Goal: Communication & Community: Participate in discussion

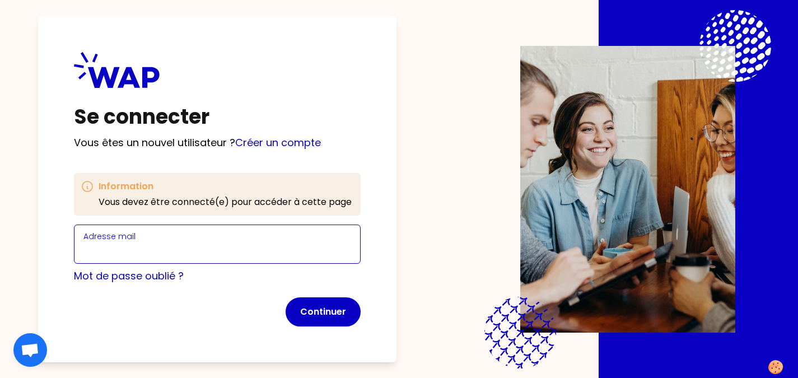
click at [162, 249] on input "Adresse mail" at bounding box center [217, 251] width 268 height 16
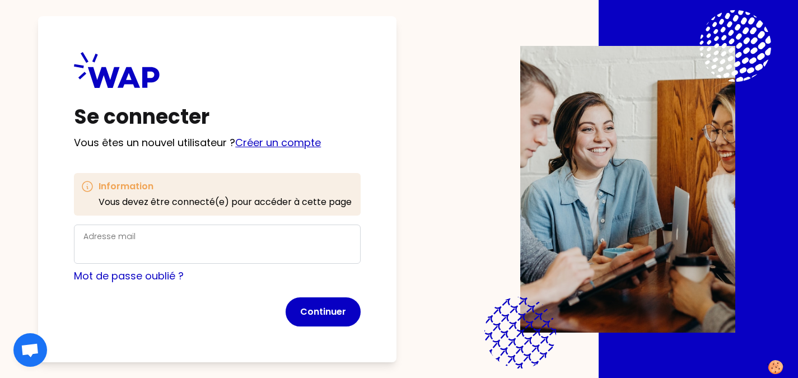
click at [286, 142] on div "Se connecter Vous êtes un nouvel utilisateur ? Créer un compte Information Vous…" at bounding box center [217, 189] width 359 height 346
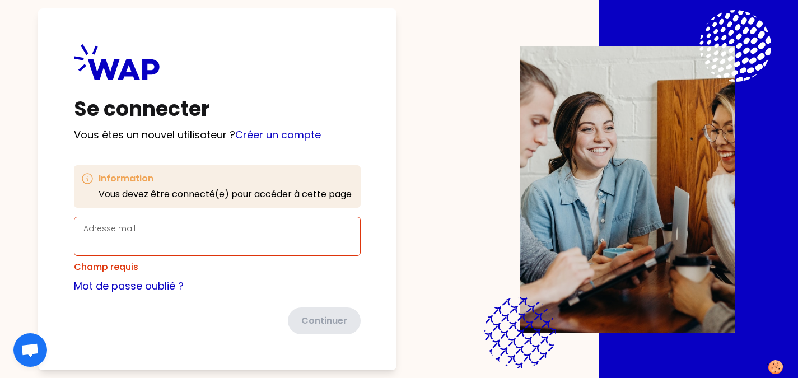
click at [280, 132] on link "Créer un compte" at bounding box center [278, 135] width 86 height 14
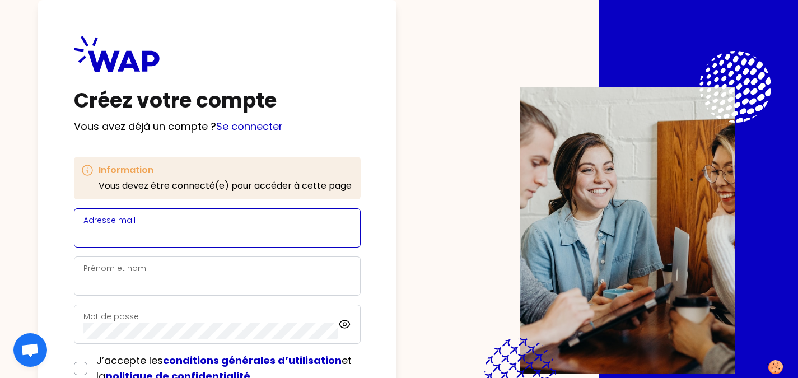
click at [160, 236] on input "Adresse mail" at bounding box center [217, 235] width 268 height 16
type input "t"
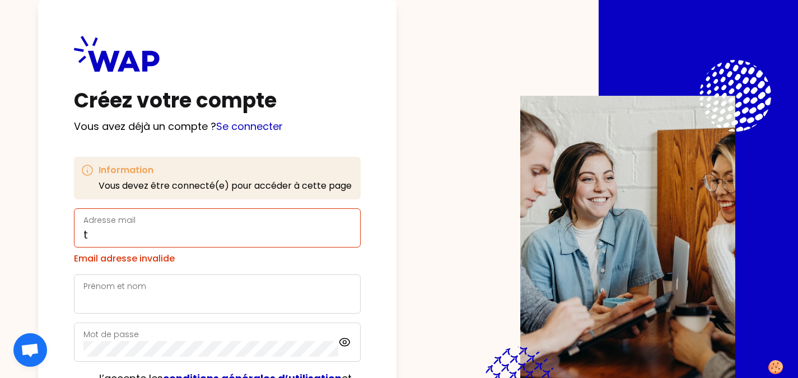
drag, startPoint x: 203, startPoint y: 225, endPoint x: 175, endPoint y: 222, distance: 28.2
click at [175, 222] on div "Adresse mail t" at bounding box center [217, 227] width 268 height 29
click at [175, 224] on div "Adresse mail t" at bounding box center [217, 227] width 268 height 29
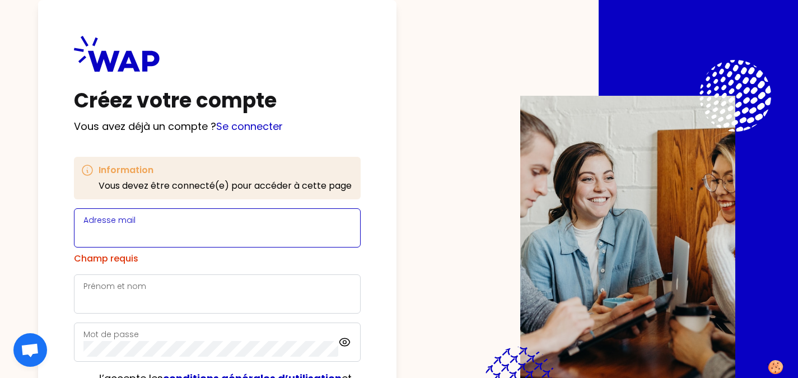
paste input "[EMAIL_ADDRESS][DOMAIN_NAME]"
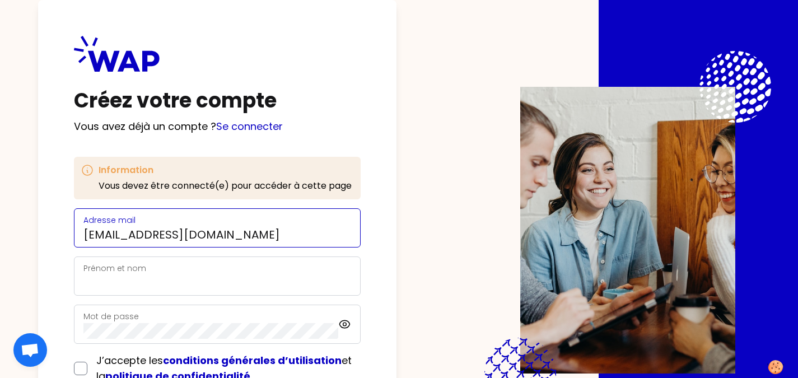
type input "[EMAIL_ADDRESS][DOMAIN_NAME]"
click at [185, 273] on div "Prénom et nom" at bounding box center [217, 276] width 268 height 29
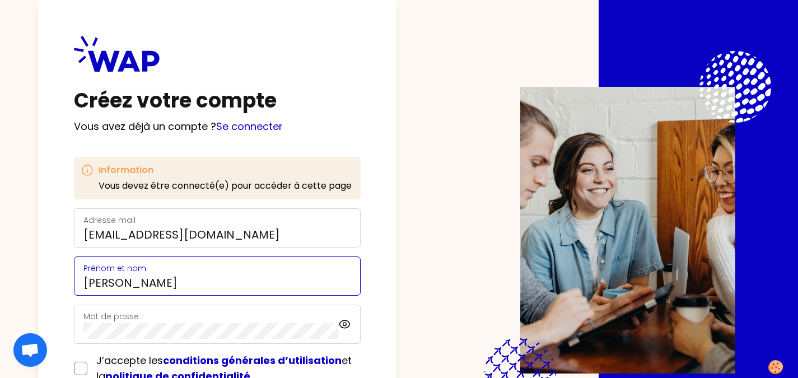
type input "[PERSON_NAME]"
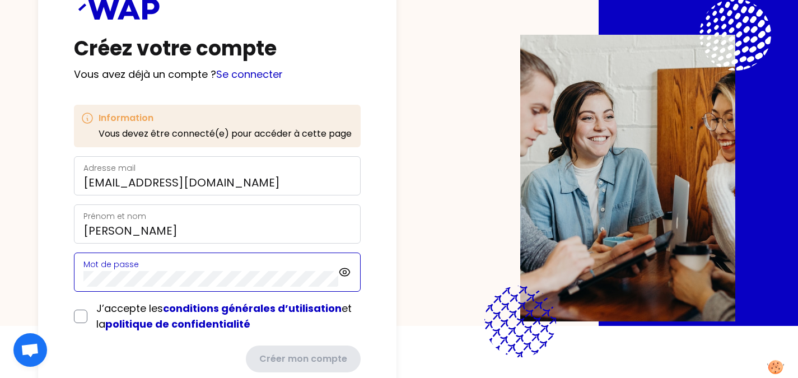
scroll to position [53, 0]
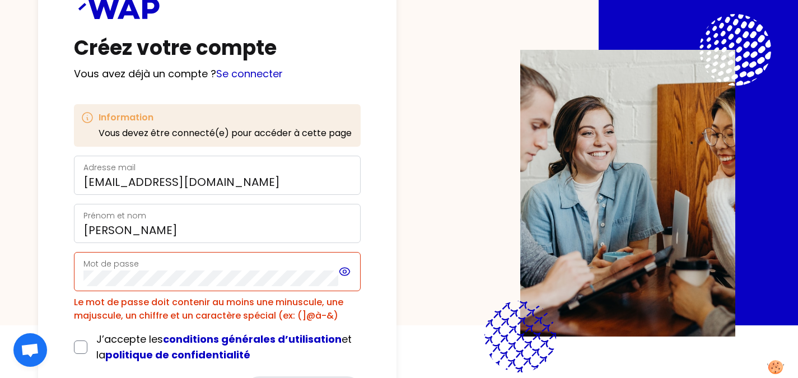
click at [348, 271] on icon at bounding box center [344, 271] width 13 height 13
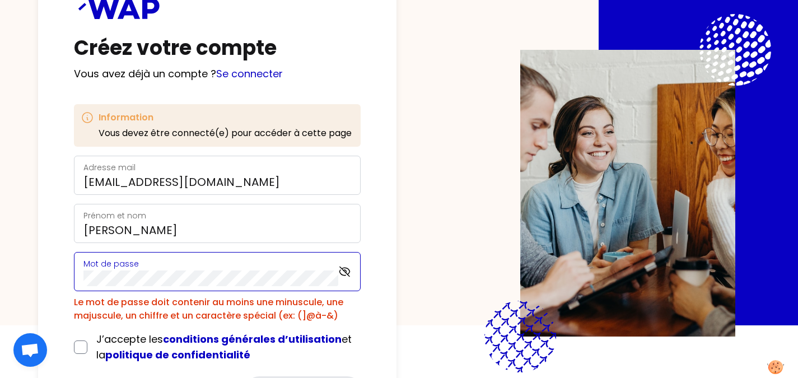
click at [50, 274] on div "Créez votre compte Vous avez déjà un compte ? Se connecter Information Vous dev…" at bounding box center [217, 193] width 359 height 492
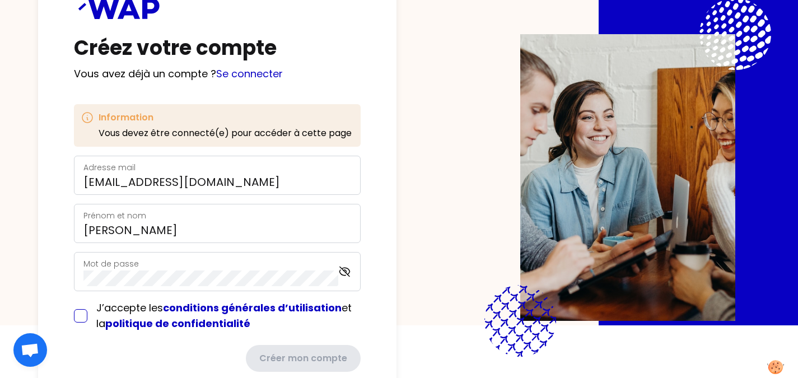
click at [86, 314] on input "checkbox" at bounding box center [80, 315] width 13 height 13
checkbox input "true"
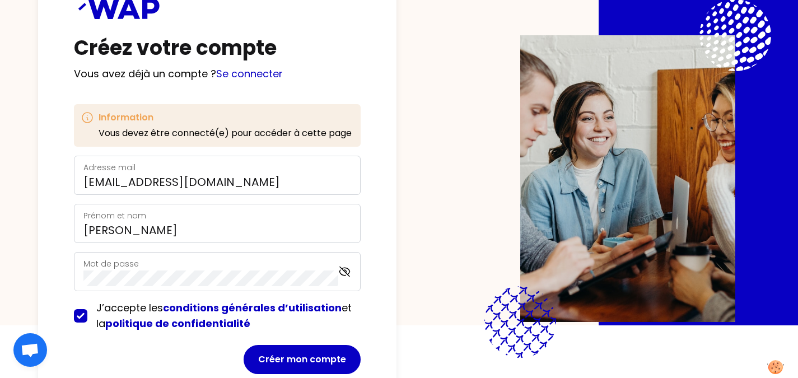
scroll to position [85, 0]
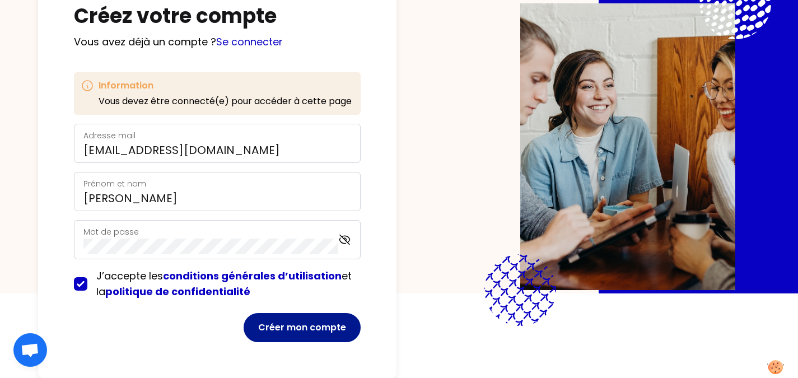
click at [304, 328] on button "Créer mon compte" at bounding box center [302, 327] width 117 height 29
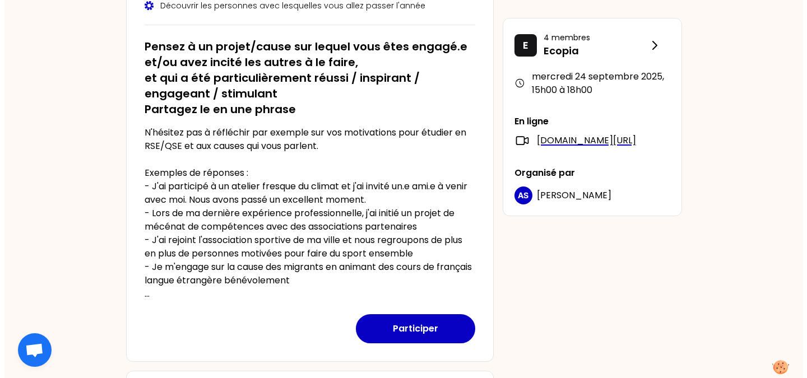
scroll to position [184, 0]
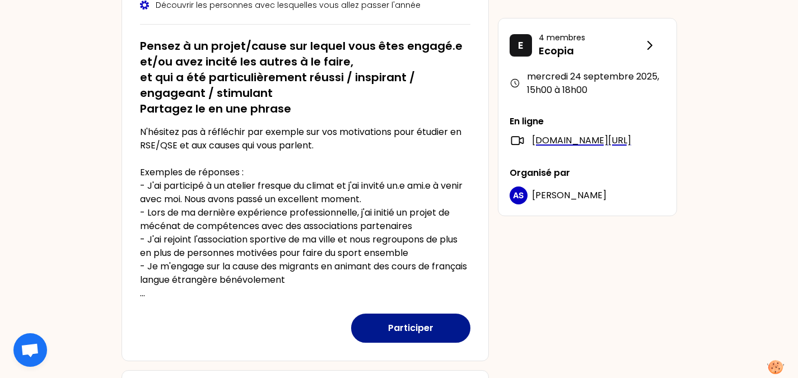
click at [399, 323] on button "Participer" at bounding box center [410, 328] width 119 height 29
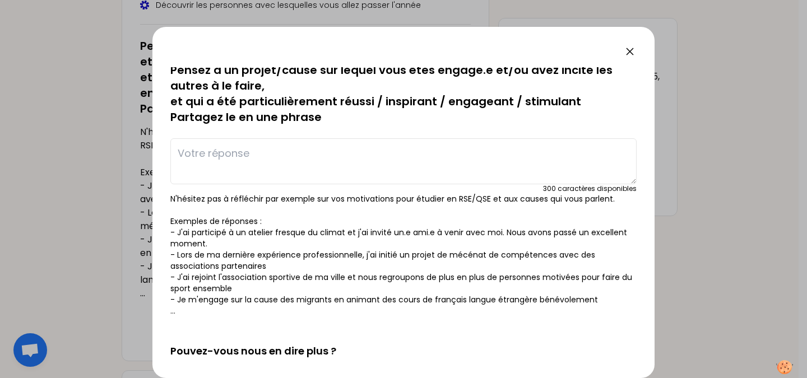
scroll to position [0, 0]
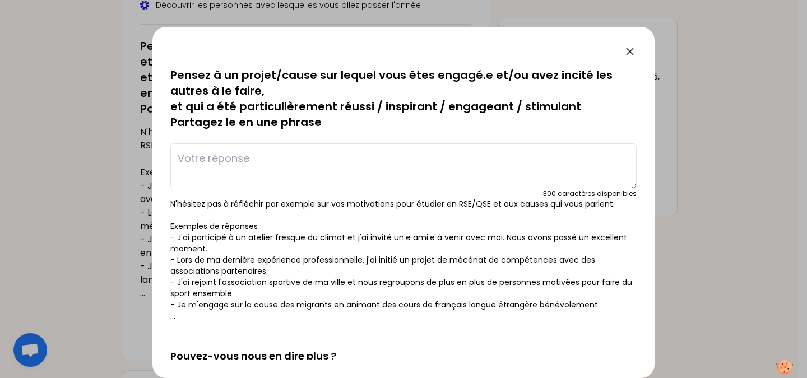
click at [285, 173] on textarea at bounding box center [403, 166] width 466 height 46
type textarea "L"
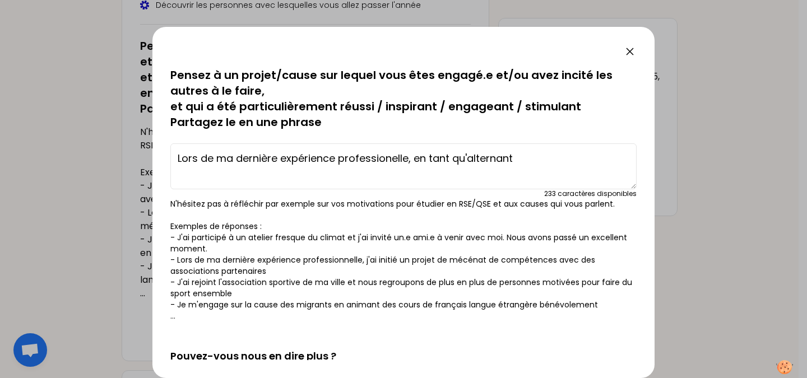
click at [362, 162] on textarea "Lors de ma dernière expérience professionelle, en tant qu'alternant" at bounding box center [403, 166] width 466 height 46
click at [388, 156] on textarea "Lors de ma dernière expérience professionelle, en tant qu'alternant" at bounding box center [403, 166] width 466 height 46
click at [535, 159] on textarea "Lors de ma dernière expérience professionnelle, en tant qu'alternant" at bounding box center [403, 166] width 466 height 46
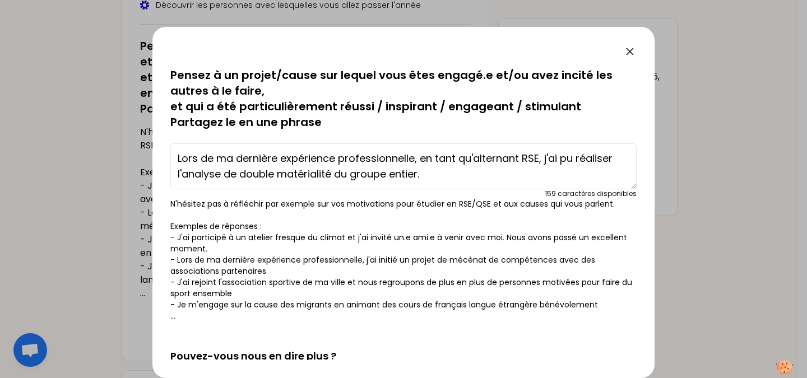
drag, startPoint x: 616, startPoint y: 164, endPoint x: 559, endPoint y: 159, distance: 57.4
click at [559, 159] on textarea "Lors de ma dernière expérience professionnelle, en tant qu'alternant RSE, j'ai …" at bounding box center [403, 166] width 466 height 46
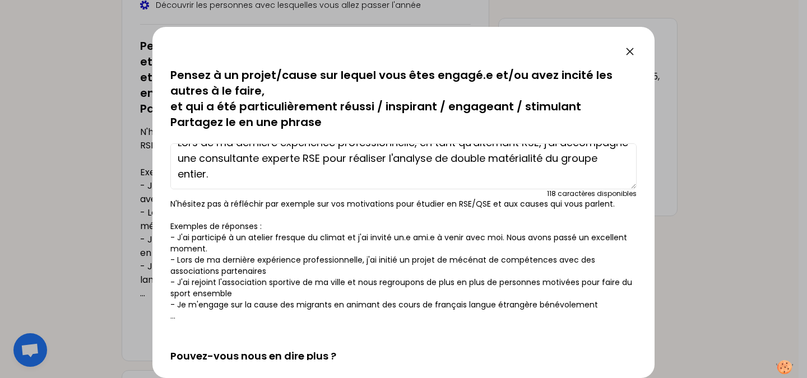
scroll to position [6, 0]
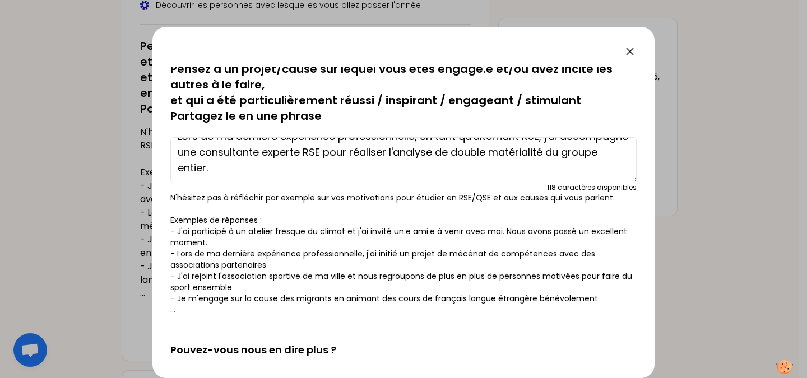
click at [320, 168] on textarea "Lors de ma dernière expérience professionnelle, en tant qu'alternant RSE, j'ai …" at bounding box center [403, 160] width 466 height 46
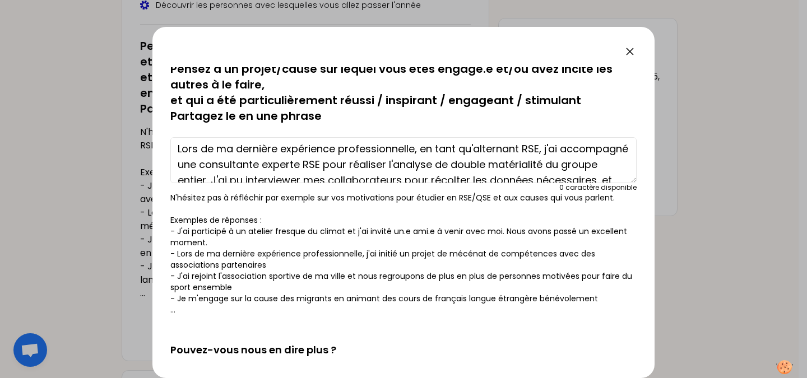
scroll to position [0, 0]
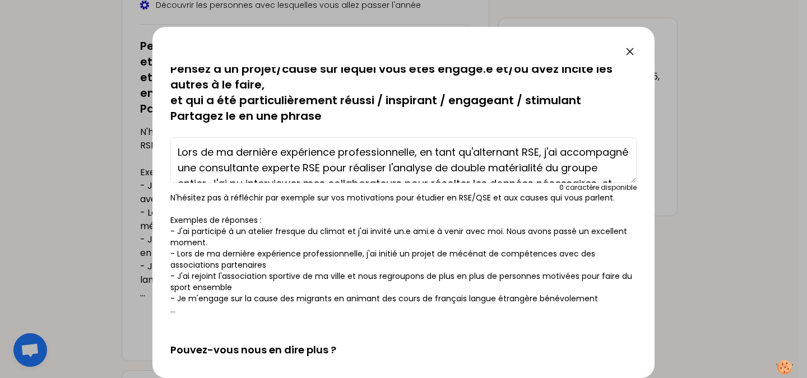
drag, startPoint x: 540, startPoint y: 152, endPoint x: 424, endPoint y: 155, distance: 116.0
click at [424, 155] on textarea "Lors de ma dernière expérience professionnelle, en tant qu'alternant RSE, j'ai …" at bounding box center [403, 160] width 466 height 46
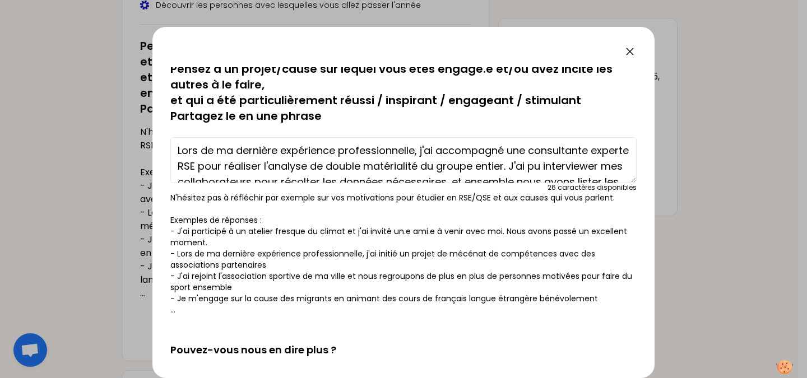
scroll to position [3, 0]
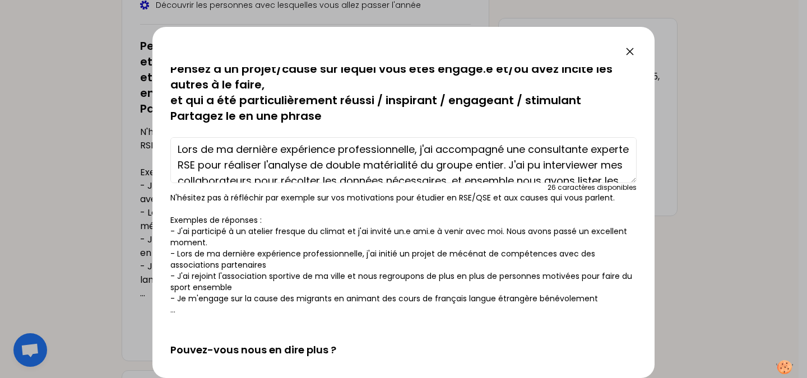
click at [218, 165] on textarea "Lors de ma dernière expérience professionnelle, j'ai accompagné une consultante…" at bounding box center [403, 160] width 466 height 46
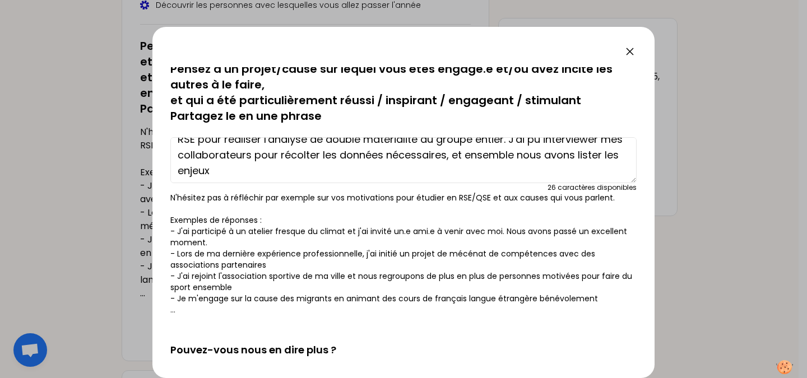
scroll to position [31, 0]
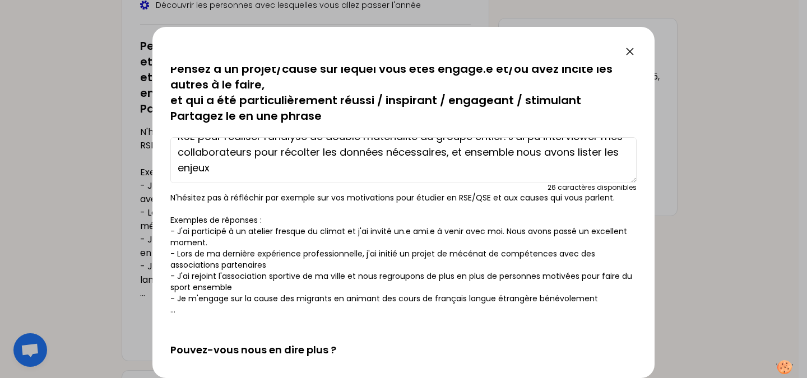
click at [397, 168] on textarea "Lors de ma dernière expérience professionnelle, j'ai accompagné une consultante…" at bounding box center [403, 160] width 466 height 46
click at [240, 169] on textarea "Lors de ma dernière expérience professionnelle, j'ai accompagné une consultante…" at bounding box center [403, 160] width 466 height 46
click at [336, 168] on textarea "Lors de ma dernière expérience professionnelle, j'ai accompagné une consultante…" at bounding box center [403, 160] width 466 height 46
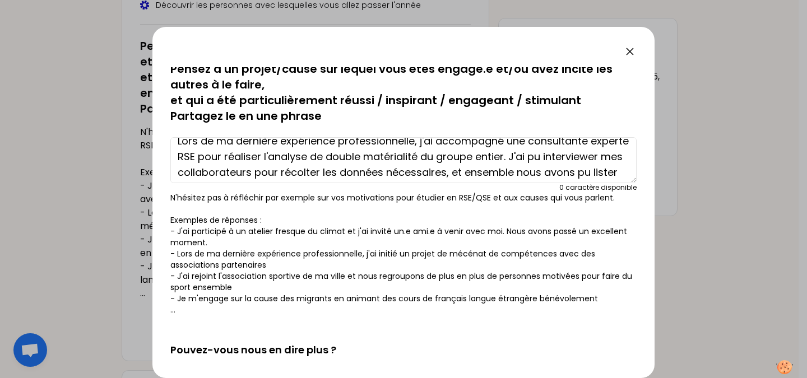
scroll to position [0, 0]
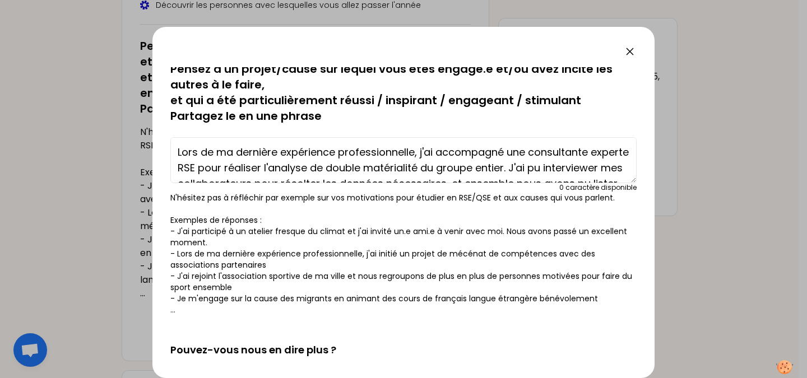
click at [216, 170] on textarea "Lors de ma dernière expérience professionnelle, j'ai accompagné une consultante…" at bounding box center [403, 160] width 466 height 46
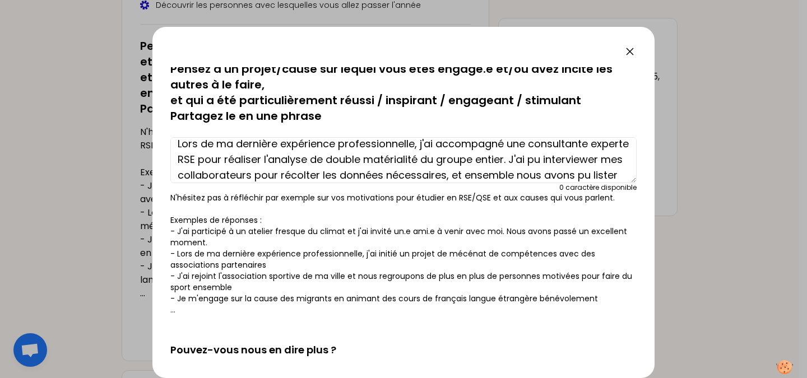
scroll to position [9, 0]
click at [545, 160] on textarea "Lors de ma dernière expérience professionnelle, j'ai accompagné une consultante…" at bounding box center [403, 160] width 466 height 46
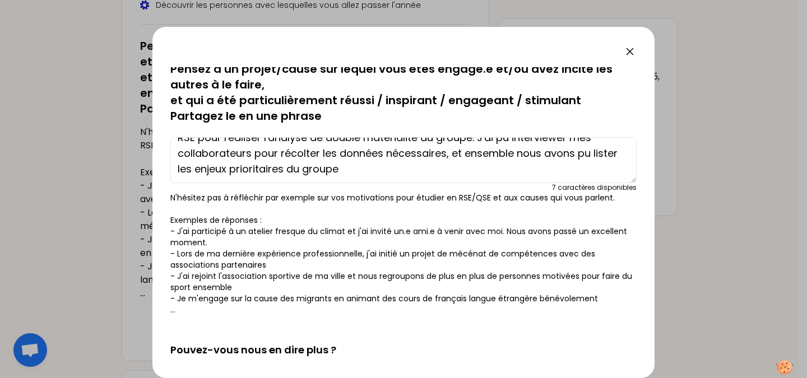
scroll to position [31, 0]
click at [418, 169] on textarea "Lors de ma dernière expérience professionnelle, j'ai accompagné une consultante…" at bounding box center [403, 160] width 466 height 46
click at [182, 166] on textarea "Lors de ma dernière expérience professionnelle, j'ai accompagné une consultante…" at bounding box center [403, 160] width 466 height 46
click at [402, 168] on textarea "Lors de ma dernière expérience professionnelle, j'ai accompagné une consultante…" at bounding box center [403, 160] width 466 height 46
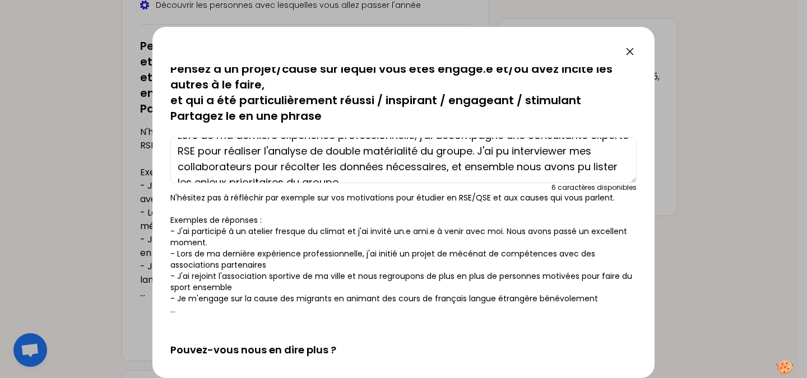
scroll to position [18, 0]
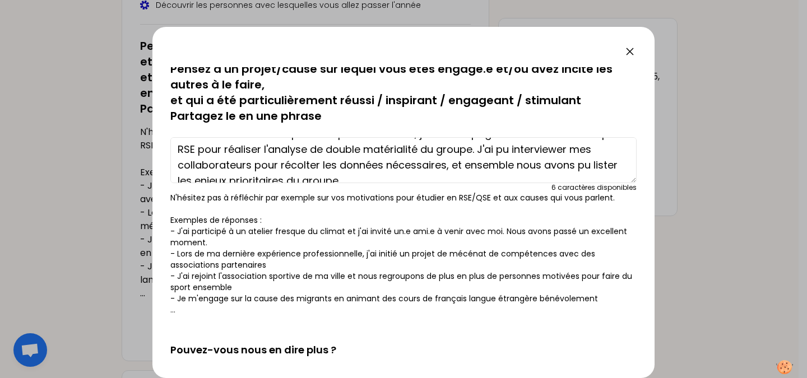
click at [216, 148] on textarea "Lors de ma dernière expérience professionnelle, j'ai accompagné une consultante…" at bounding box center [403, 160] width 466 height 46
click at [246, 149] on textarea "Lors de ma dernière expérience professionnelle, j'ai accompagné une consultante…" at bounding box center [403, 160] width 466 height 46
click at [253, 150] on textarea "Lors de ma dernière expérience professionnelle, j'ai accompagné une consultante…" at bounding box center [403, 160] width 466 height 46
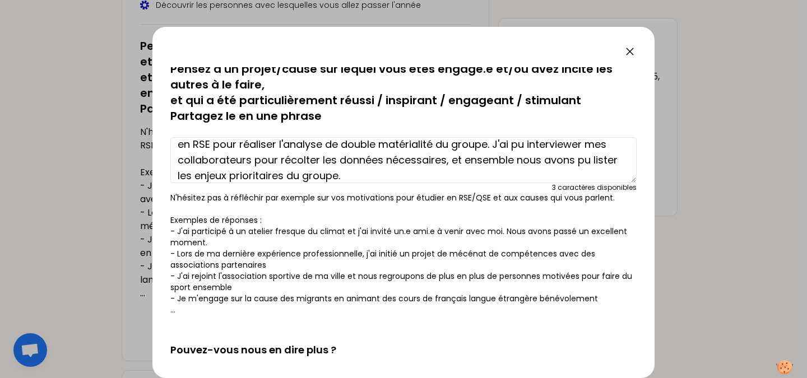
scroll to position [31, 0]
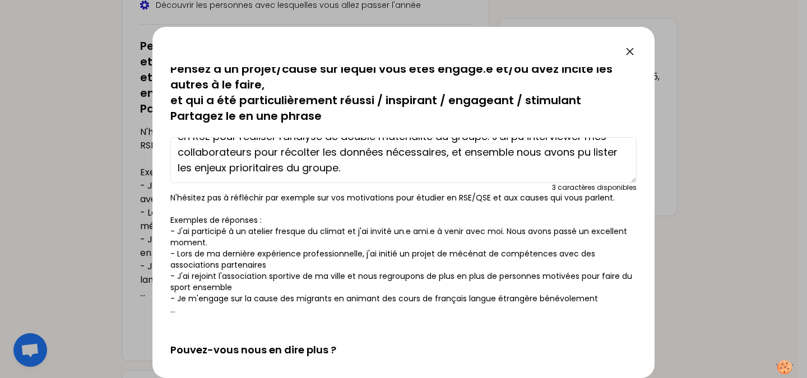
click at [457, 171] on textarea "Lors de ma dernière expérience professionnelle, j'ai accompagné une consultante…" at bounding box center [403, 160] width 466 height 46
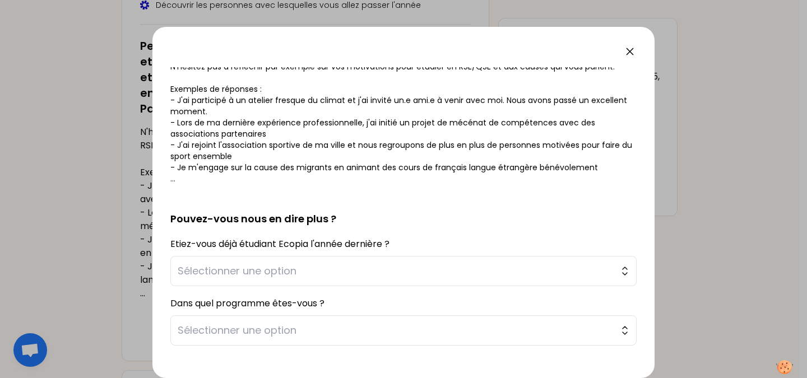
scroll to position [197, 0]
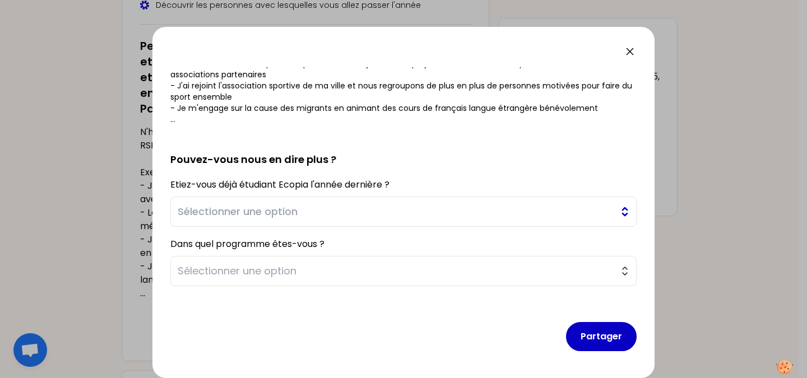
type textarea "Lors de ma dernière expérience professionnelle, j'ai accompagné une consultante…"
click at [374, 208] on span "Sélectionner une option" at bounding box center [396, 212] width 436 height 16
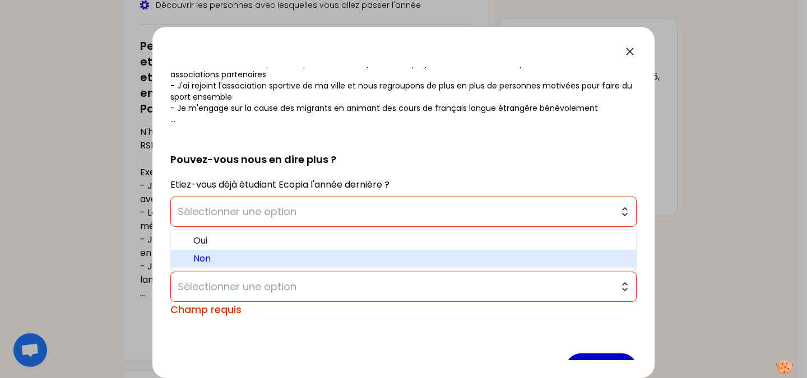
click at [247, 260] on span "Non" at bounding box center [410, 258] width 434 height 13
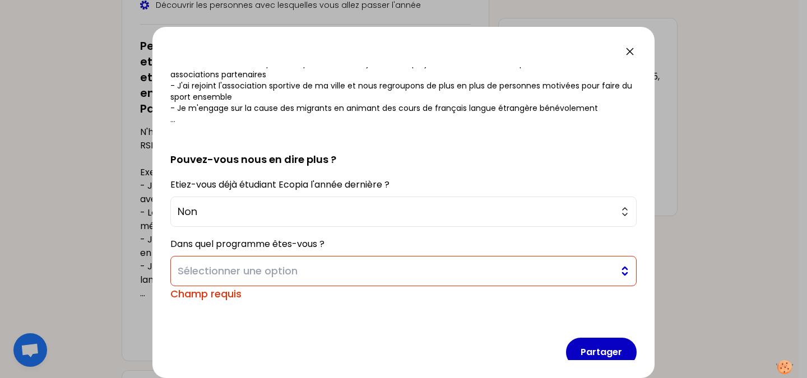
click at [269, 280] on button "Sélectionner une option" at bounding box center [403, 271] width 466 height 30
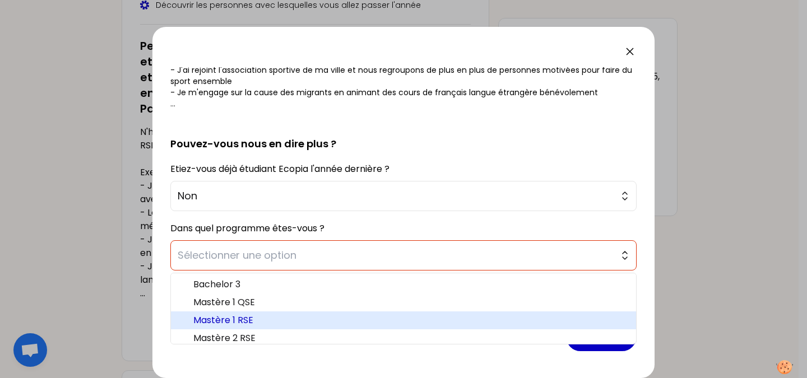
scroll to position [6, 0]
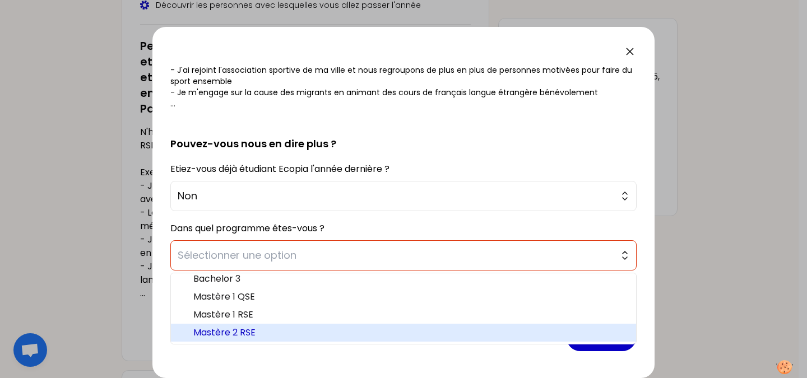
click at [220, 332] on span "Mastère 2 RSE" at bounding box center [410, 332] width 434 height 13
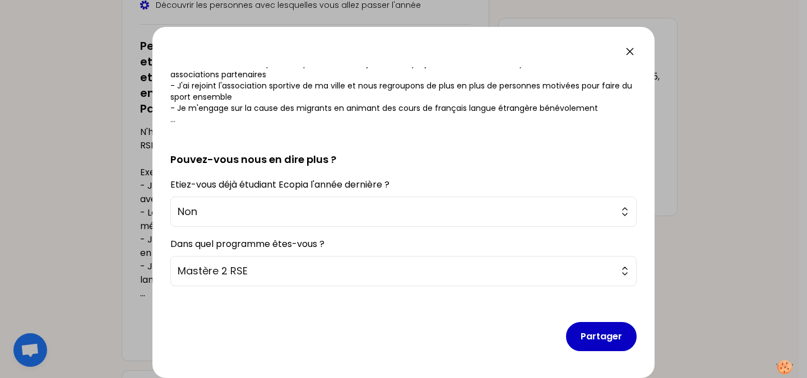
scroll to position [197, 0]
click at [594, 341] on button "Partager" at bounding box center [601, 336] width 71 height 29
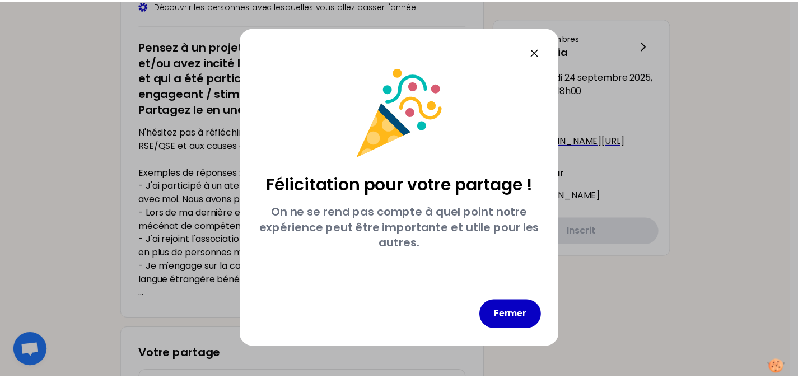
scroll to position [0, 0]
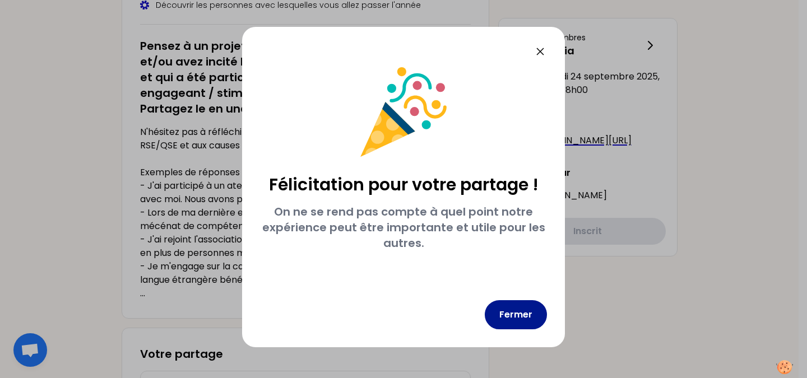
click at [527, 317] on button "Fermer" at bounding box center [516, 314] width 62 height 29
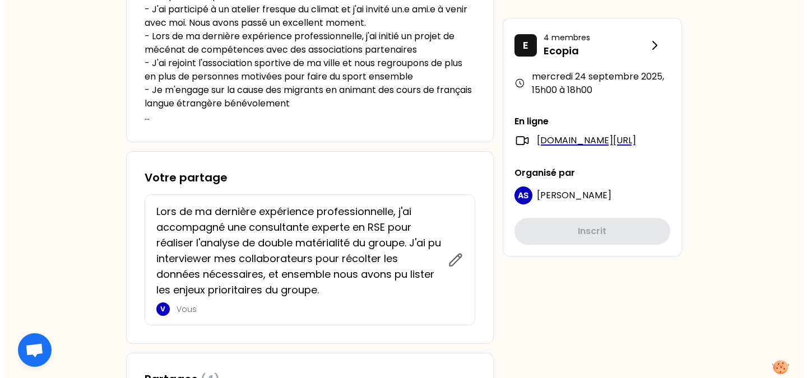
scroll to position [360, 0]
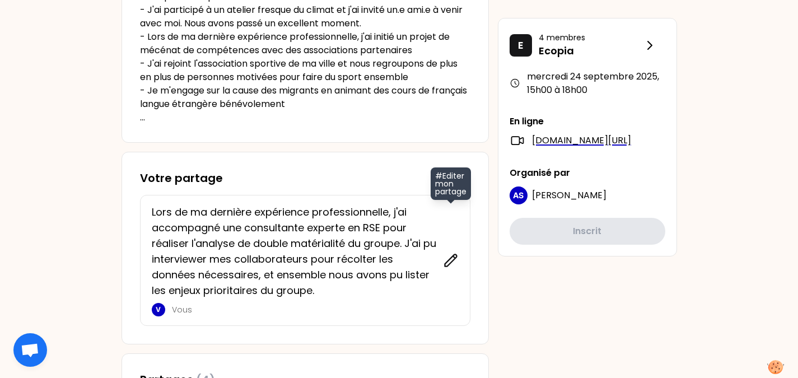
click at [448, 259] on icon at bounding box center [451, 261] width 16 height 16
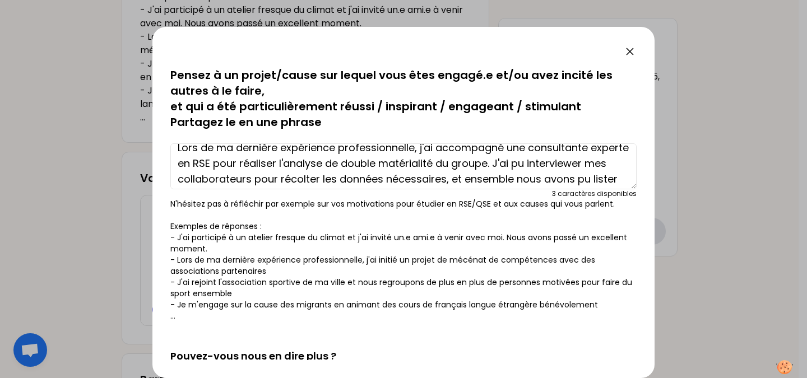
scroll to position [0, 0]
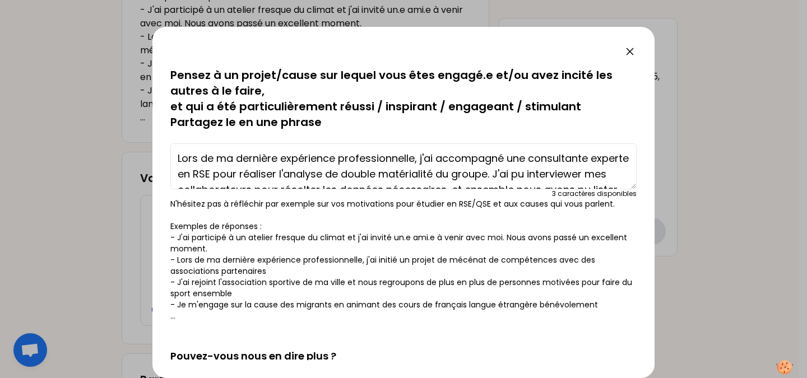
drag, startPoint x: 468, startPoint y: 177, endPoint x: 161, endPoint y: 133, distance: 309.5
click at [161, 133] on div "sauvegardé Pensez à un projet/cause sur lequel vous êtes engagé.e et/ou avez in…" at bounding box center [403, 202] width 502 height 351
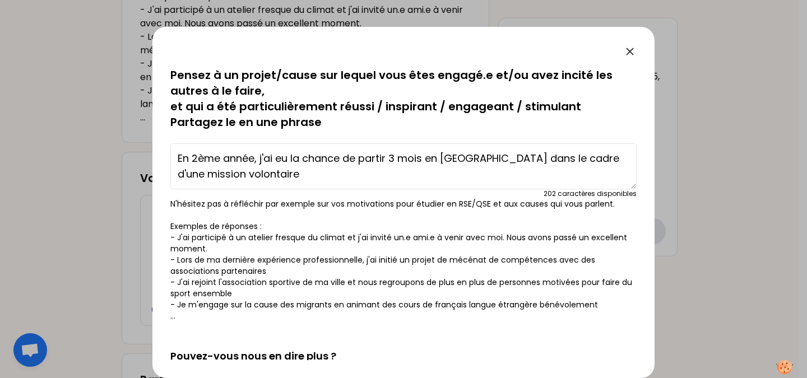
click at [616, 160] on textarea "En 2ème année, j'ai eu la chance de partir 3 mois en [GEOGRAPHIC_DATA] dans le …" at bounding box center [403, 166] width 466 height 46
click at [574, 160] on textarea "En 2ème année, j'ai eu la chance de partir 3 mois en [GEOGRAPHIC_DATA] dans le …" at bounding box center [403, 166] width 466 height 46
click at [254, 182] on textarea "En 2ème année, j'ai eu la chance de partir 3 mois en [GEOGRAPHIC_DATA] dans le …" at bounding box center [403, 166] width 466 height 46
click at [390, 157] on textarea "En 2ème année, j'ai eu la chance de partir 3 mois en [GEOGRAPHIC_DATA] dans le …" at bounding box center [403, 166] width 466 height 46
drag, startPoint x: 391, startPoint y: 157, endPoint x: 423, endPoint y: 158, distance: 31.9
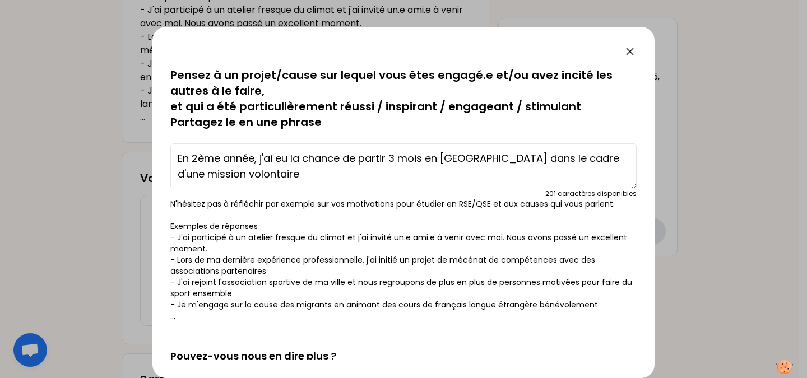
click at [423, 158] on textarea "En 2ème année, j'ai eu la chance de partir 3 mois en [GEOGRAPHIC_DATA] dans le …" at bounding box center [403, 166] width 466 height 46
click at [437, 158] on textarea "En 2ème année, j'ai eu la chance de partir 3 mois en [GEOGRAPHIC_DATA] dans le …" at bounding box center [403, 166] width 466 height 46
drag, startPoint x: 428, startPoint y: 158, endPoint x: 449, endPoint y: 157, distance: 20.8
click at [449, 157] on textarea "En 2ème année, j'ai eu la chance de partir 3 mois en [GEOGRAPHIC_DATA] dans le …" at bounding box center [403, 166] width 466 height 46
click at [389, 161] on textarea "En 2ème année, j'ai eu la chance de partir 3 mois en [GEOGRAPHIC_DATA] dans le …" at bounding box center [403, 166] width 466 height 46
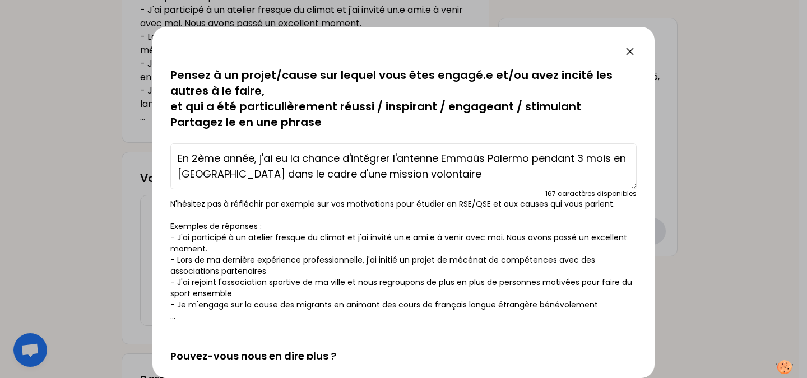
click at [617, 159] on textarea "En 2ème année, j'ai eu la chance d'intégrer l'antenne Emmaüs Palermo pendant 3 …" at bounding box center [403, 166] width 466 height 46
click at [224, 176] on textarea "En 2ème année, j'ai eu la chance d'intégrer l'antenne Emmaüs Palermo pendant 3 …" at bounding box center [403, 166] width 466 height 46
click at [417, 178] on textarea "En 2ème année, j'ai eu la chance d'intégrer l'antenne Emmaüs Palermo pendant 3 …" at bounding box center [403, 166] width 466 height 46
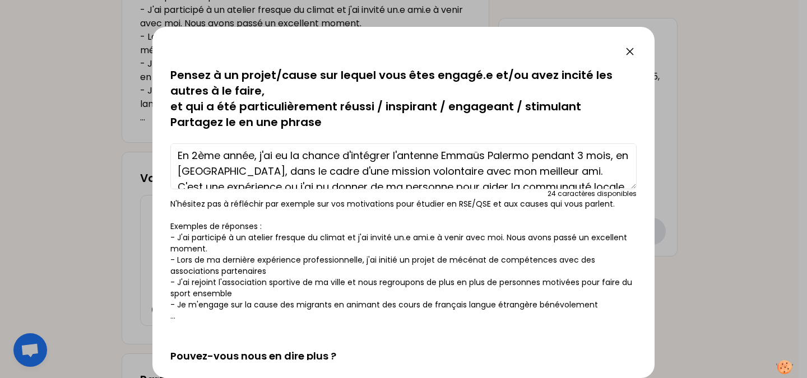
scroll to position [3, 0]
drag, startPoint x: 564, startPoint y: 172, endPoint x: 552, endPoint y: 172, distance: 11.2
click at [552, 172] on textarea "En 2ème année, j'ai eu la chance d'intégrer l'antenne Emmaüs Palermo pendant 3 …" at bounding box center [403, 166] width 466 height 46
click at [565, 173] on textarea "En 2ème année, j'ai eu la chance d'intégrer l'antenne Emmaüs Palermo pendant 3 …" at bounding box center [403, 166] width 466 height 46
drag, startPoint x: 565, startPoint y: 173, endPoint x: 453, endPoint y: 173, distance: 112.6
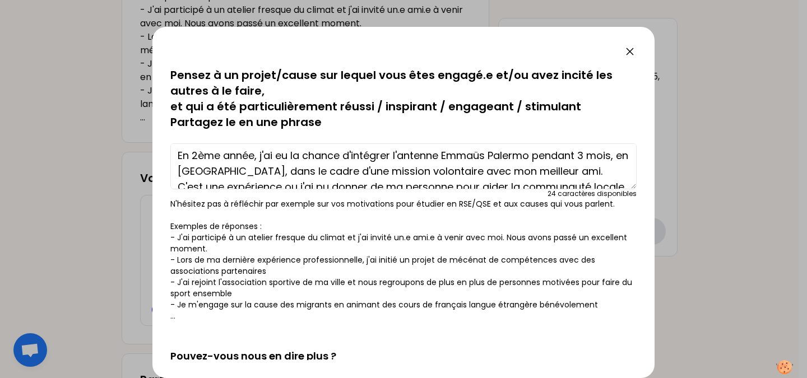
click at [453, 173] on textarea "En 2ème année, j'ai eu la chance d'intégrer l'antenne Emmaüs Palermo pendant 3 …" at bounding box center [403, 166] width 466 height 46
click at [255, 159] on textarea "En 2ème année, j'ai eu la chance d'intégrer l'antenne Emmaüs Palermo pendant 3 …" at bounding box center [403, 166] width 466 height 46
paste textarea "[EMAIL_ADDRESS][DOMAIN_NAME]"
click at [260, 157] on textarea "En 2ème année avec mon meilleur ami, j'ai eu la chance d'intégrer l'antenne Emm…" at bounding box center [403, 166] width 466 height 46
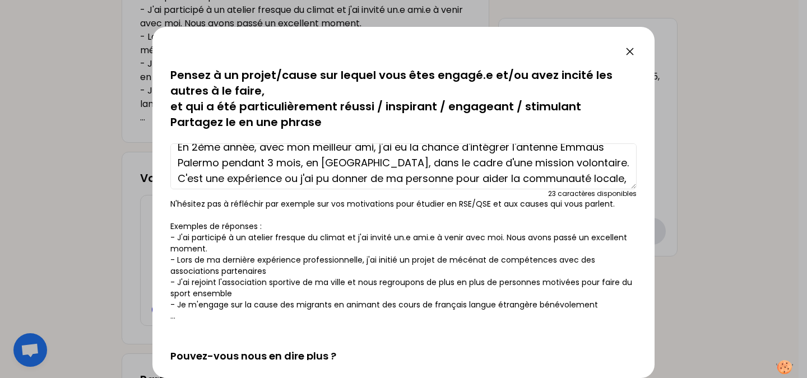
scroll to position [12, 0]
click at [346, 161] on textarea "En 2ème année, avec mon meilleur ami, j'ai eu la chance d'intégrer l'antenne Em…" at bounding box center [403, 166] width 466 height 46
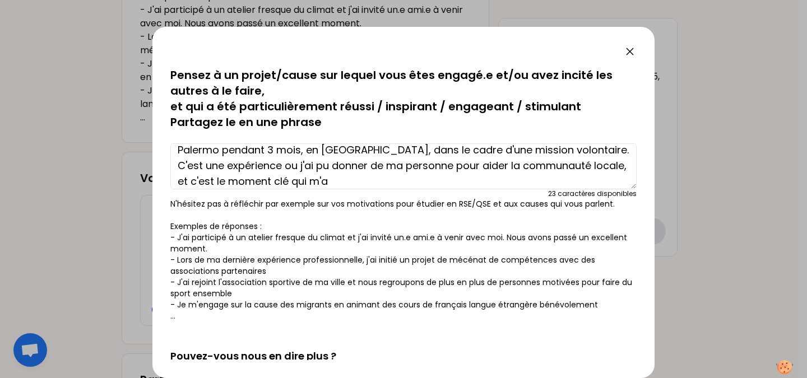
scroll to position [25, 0]
click at [418, 185] on textarea "En 2ème année, avec mon meilleur ami, j'ai eu la chance d'intégrer l'antenne Em…" at bounding box center [403, 166] width 466 height 46
drag, startPoint x: 601, startPoint y: 150, endPoint x: 575, endPoint y: 150, distance: 25.8
click at [575, 150] on textarea "En 2ème année, avec mon meilleur ami, j'ai eu la chance d'intégrer l'antenne Em…" at bounding box center [403, 166] width 466 height 46
click at [578, 152] on textarea "En 2ème année, avec mon meilleur ami, j'ai eu la chance d'intégrer l'antenne Em…" at bounding box center [403, 166] width 466 height 46
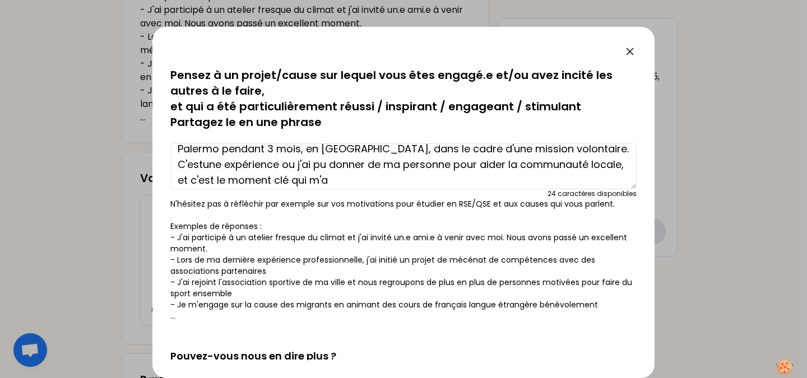
scroll to position [23, 0]
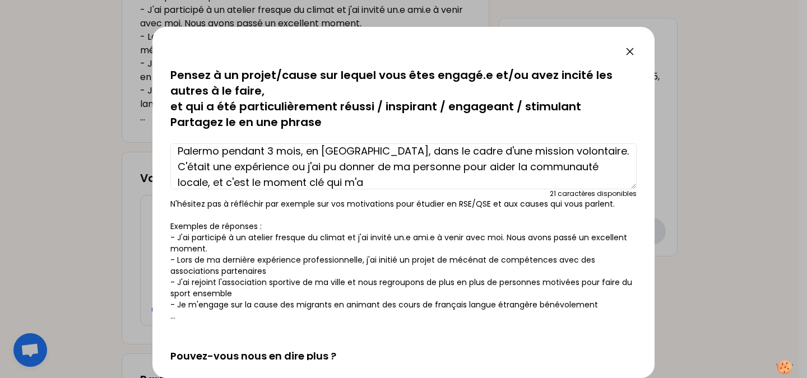
click at [234, 167] on textarea "En 2ème année, avec mon meilleur ami, j'ai eu la chance d'intégrer l'antenne Em…" at bounding box center [403, 166] width 466 height 46
click at [332, 177] on textarea "En 2ème année, avec mon meilleur ami, j'ai eu la chance d'intégrer l'antenne Em…" at bounding box center [403, 166] width 466 height 46
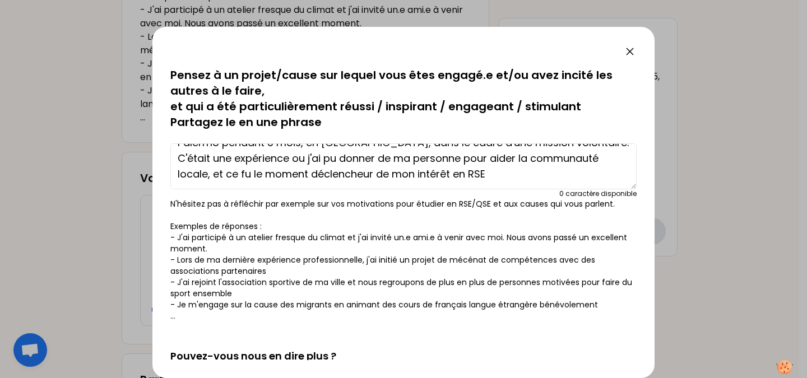
scroll to position [0, 0]
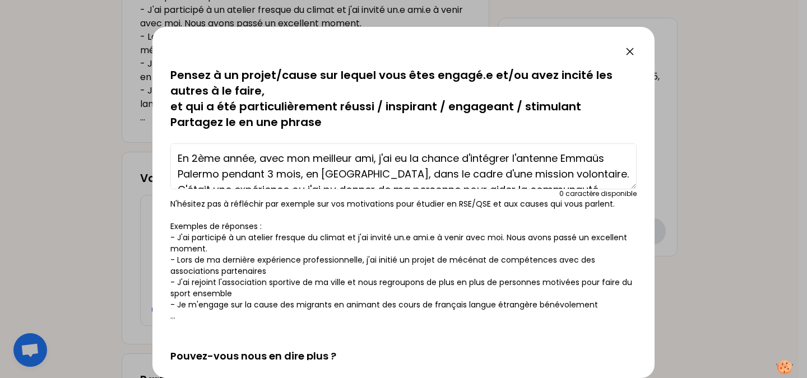
drag, startPoint x: 430, startPoint y: 173, endPoint x: 169, endPoint y: 137, distance: 264.0
click at [169, 137] on div "sauvegardé Pensez à un projet/cause sur lequel vous êtes engagé.e et/ou avez in…" at bounding box center [403, 202] width 502 height 351
type textarea "En 2ème année, avec mon meilleur ami, j'ai eu la chance d'intégrer l'antenne Em…"
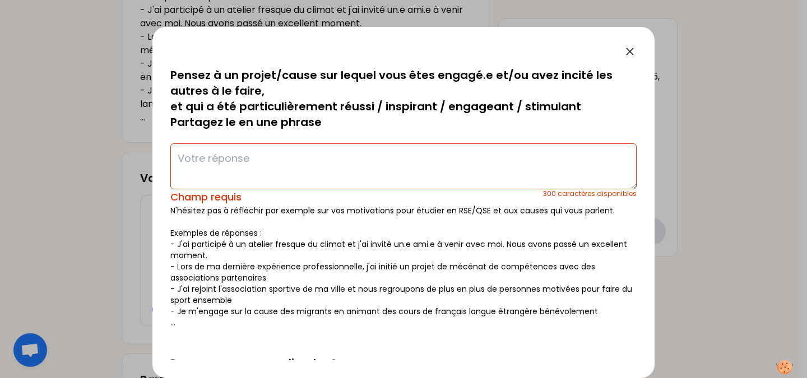
paste textarea "En deuxième année, j’ai eu l’opportunité, avec mon meilleur ami, de rejoindre l…"
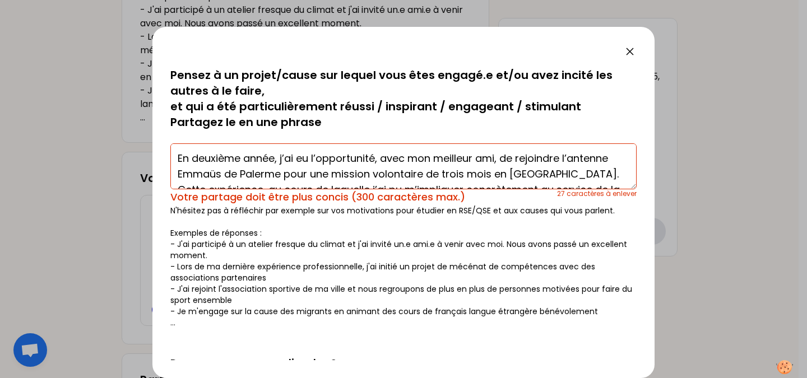
click at [220, 160] on textarea "En deuxième année, j’ai eu l’opportunité, avec mon meilleur ami, de rejoindre l…" at bounding box center [403, 166] width 466 height 46
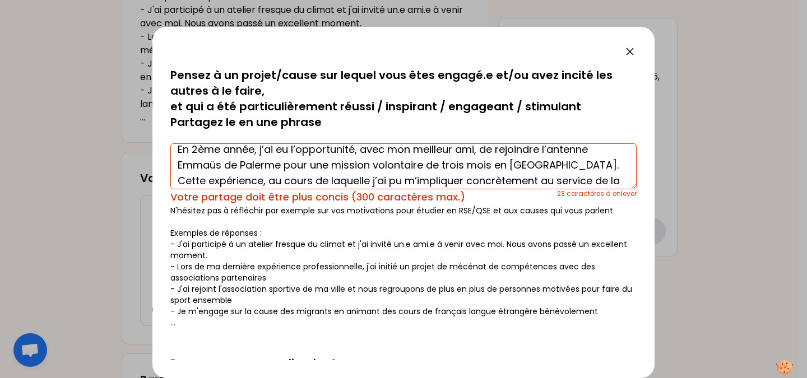
scroll to position [10, 0]
click at [466, 165] on textarea "En 2ème année, j’ai eu l’opportunité, avec mon meilleur ami, de rejoindre l’ant…" at bounding box center [403, 166] width 466 height 46
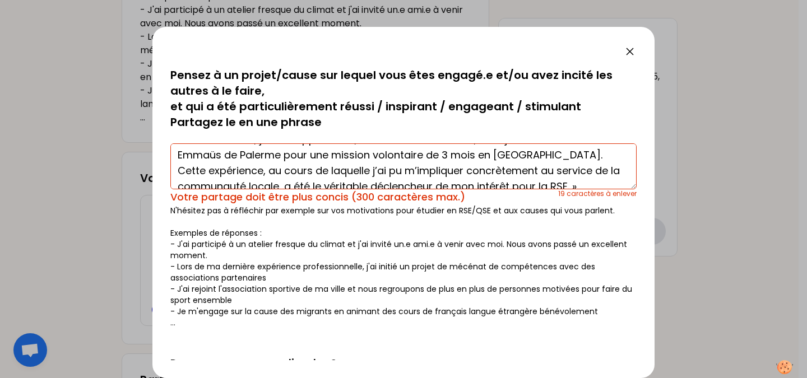
scroll to position [20, 0]
drag, startPoint x: 343, startPoint y: 171, endPoint x: 241, endPoint y: 173, distance: 102.0
click at [241, 173] on textarea "En 2ème année, j’ai eu l’opportunité, avec mon meilleur ami, de rejoindre l’ant…" at bounding box center [403, 166] width 466 height 46
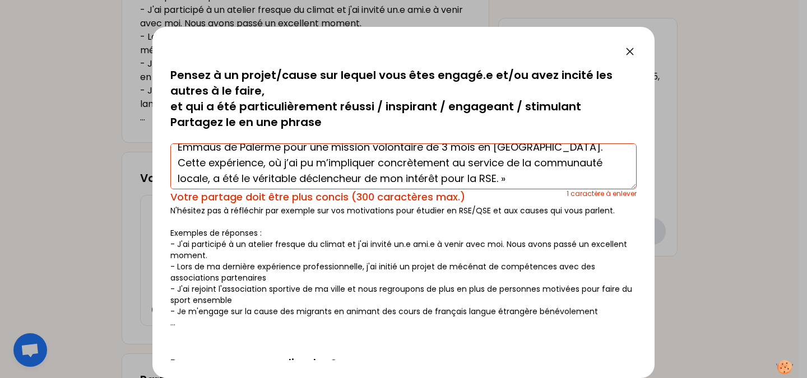
scroll to position [27, 0]
click at [481, 176] on textarea "En 2ème année, j’ai eu l’opportunité, avec mon meilleur ami, de rejoindre l’ant…" at bounding box center [403, 166] width 466 height 46
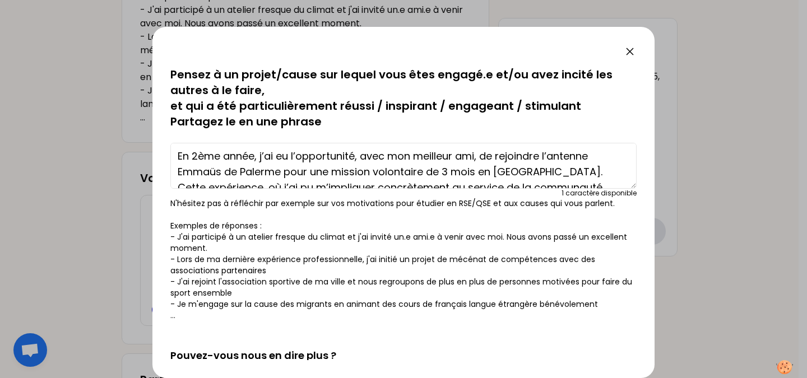
scroll to position [3, 0]
drag, startPoint x: 356, startPoint y: 154, endPoint x: 294, endPoint y: 157, distance: 62.9
click at [294, 157] on textarea "En 2ème année, j’ai eu l’opportunité, avec mon meilleur ami, de rejoindre l’ant…" at bounding box center [403, 166] width 466 height 46
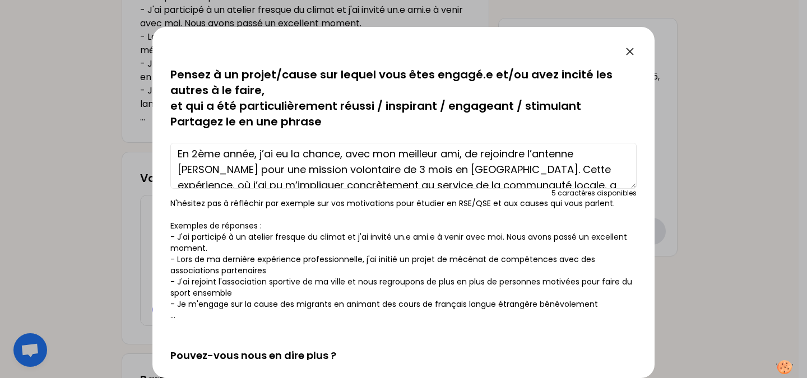
scroll to position [4, 0]
drag, startPoint x: 345, startPoint y: 152, endPoint x: 261, endPoint y: 155, distance: 84.1
click at [261, 155] on textarea "En 2ème année, j’ai eu la chance, avec mon meilleur ami, de rejoindre l’antenne…" at bounding box center [403, 166] width 466 height 46
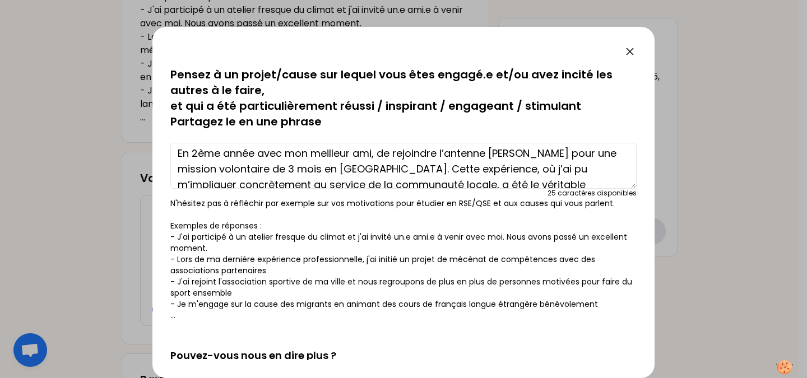
click at [378, 157] on textarea "En 2ème année avec mon meilleur ami, de rejoindre l’antenne [PERSON_NAME] pour …" at bounding box center [403, 166] width 466 height 46
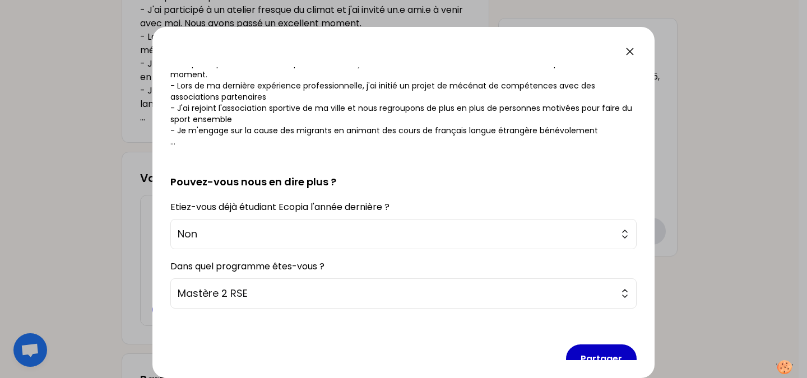
scroll to position [197, 0]
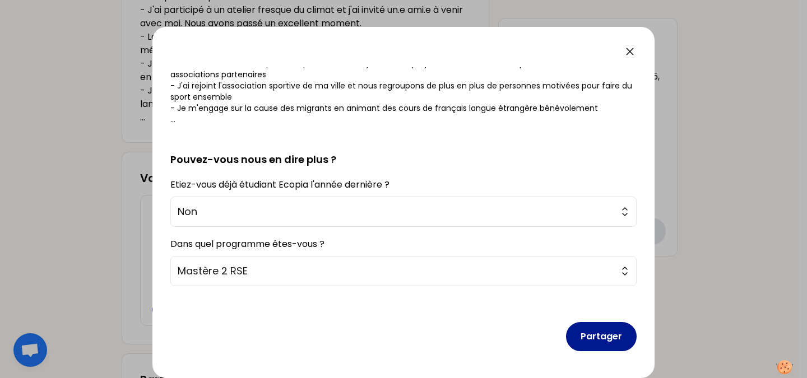
type textarea "En 2ème année avec mon meilleur ami, nous avons eu la chance de rejoindre l’ant…"
click at [607, 345] on button "Partager" at bounding box center [601, 336] width 71 height 29
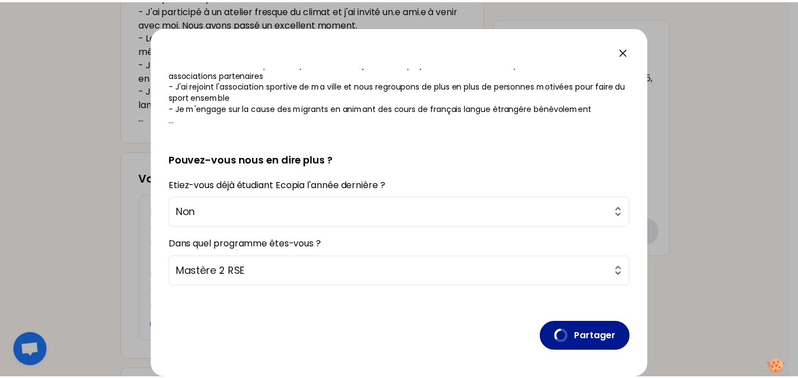
scroll to position [0, 0]
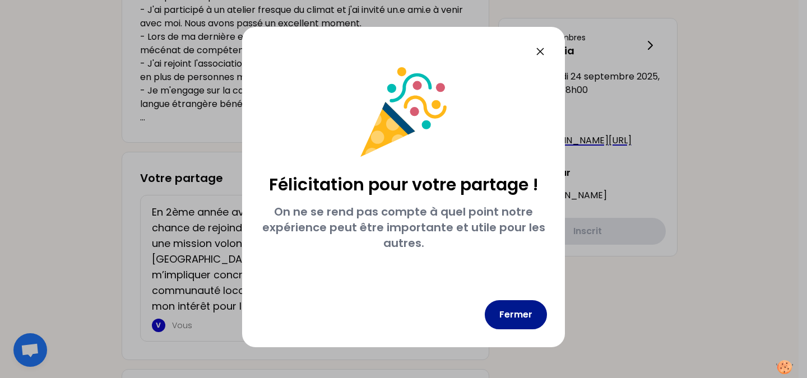
click at [526, 311] on button "Fermer" at bounding box center [516, 314] width 62 height 29
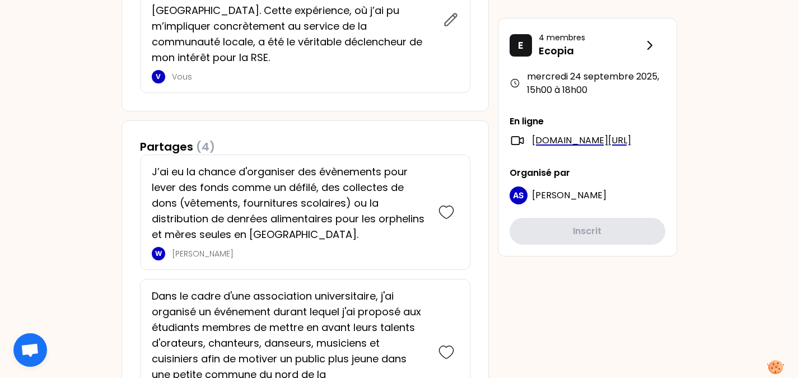
scroll to position [607, 0]
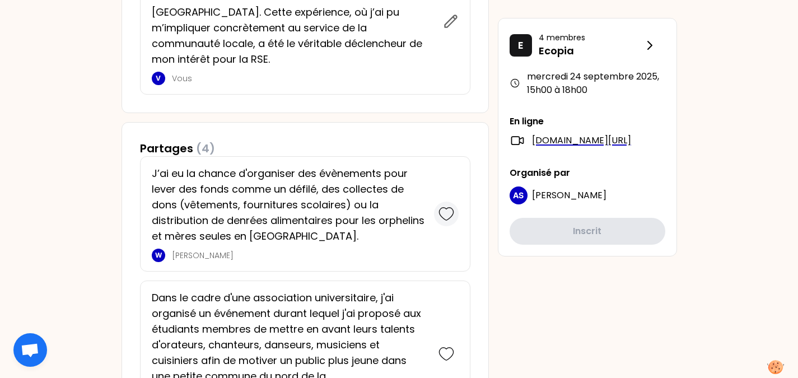
click at [444, 207] on icon at bounding box center [447, 214] width 16 height 16
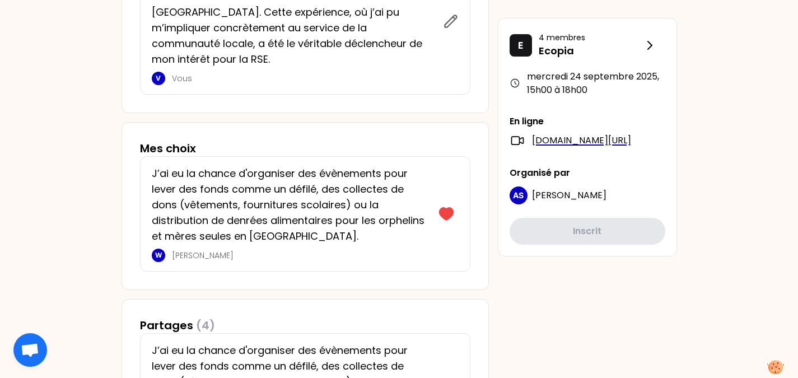
click at [444, 208] on icon at bounding box center [446, 214] width 14 height 12
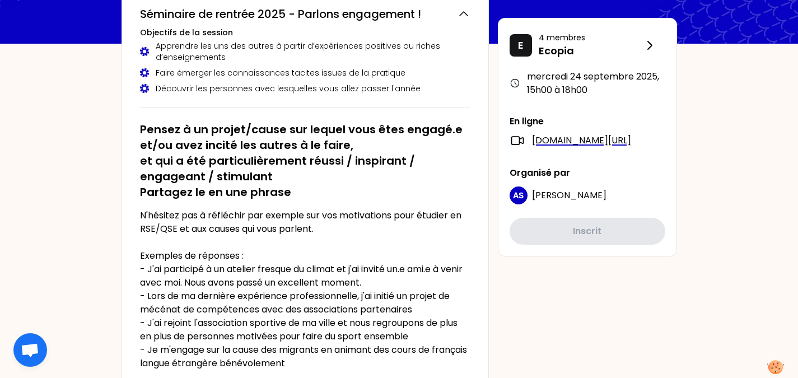
scroll to position [0, 0]
